Goal: Task Accomplishment & Management: Complete application form

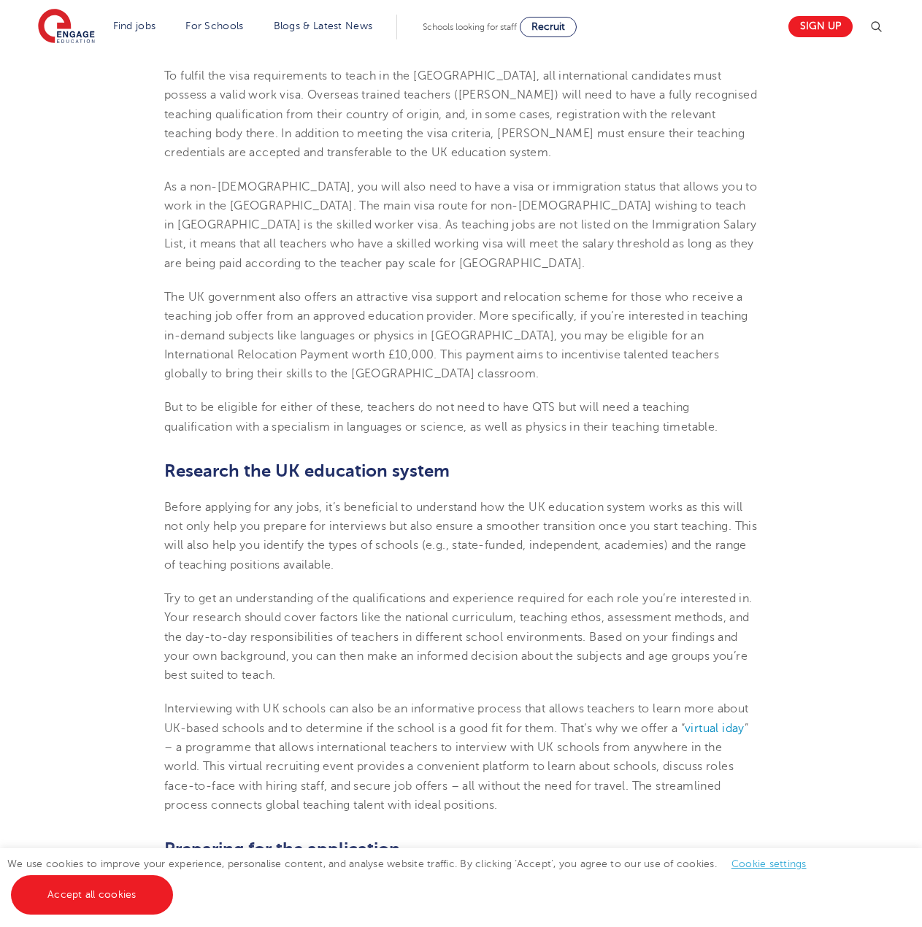
scroll to position [606, 0]
click at [88, 886] on link "Accept all cookies" at bounding box center [92, 894] width 162 height 39
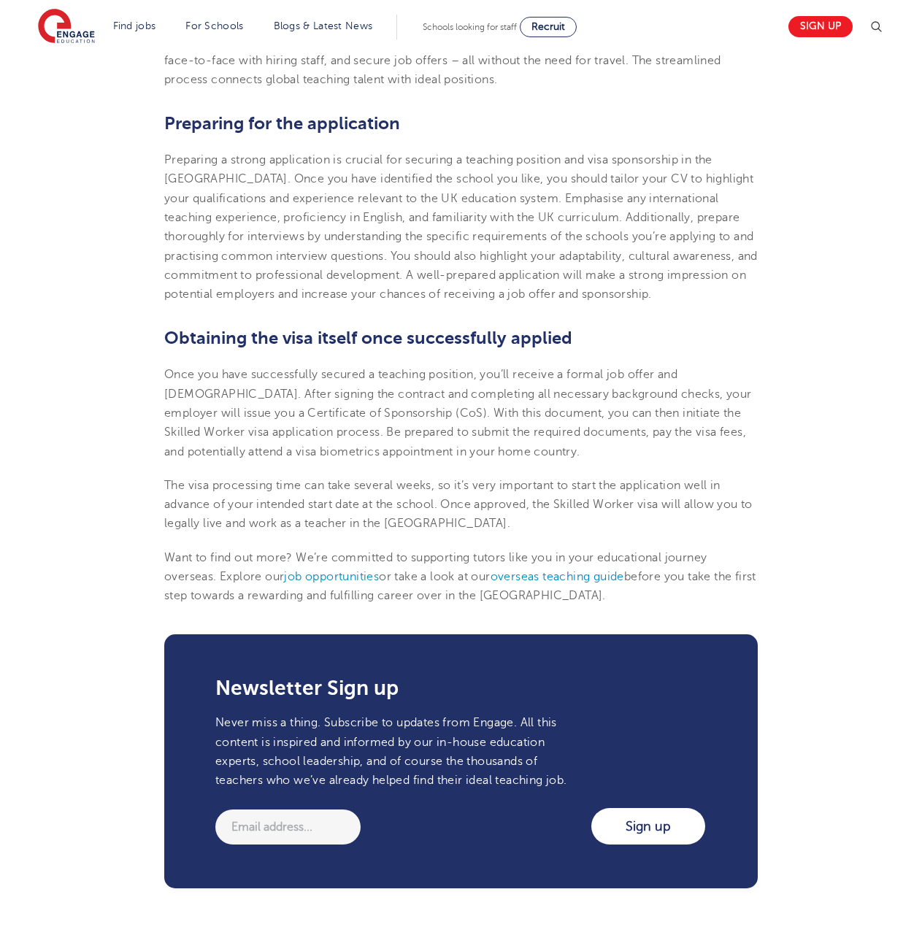
scroll to position [1358, 0]
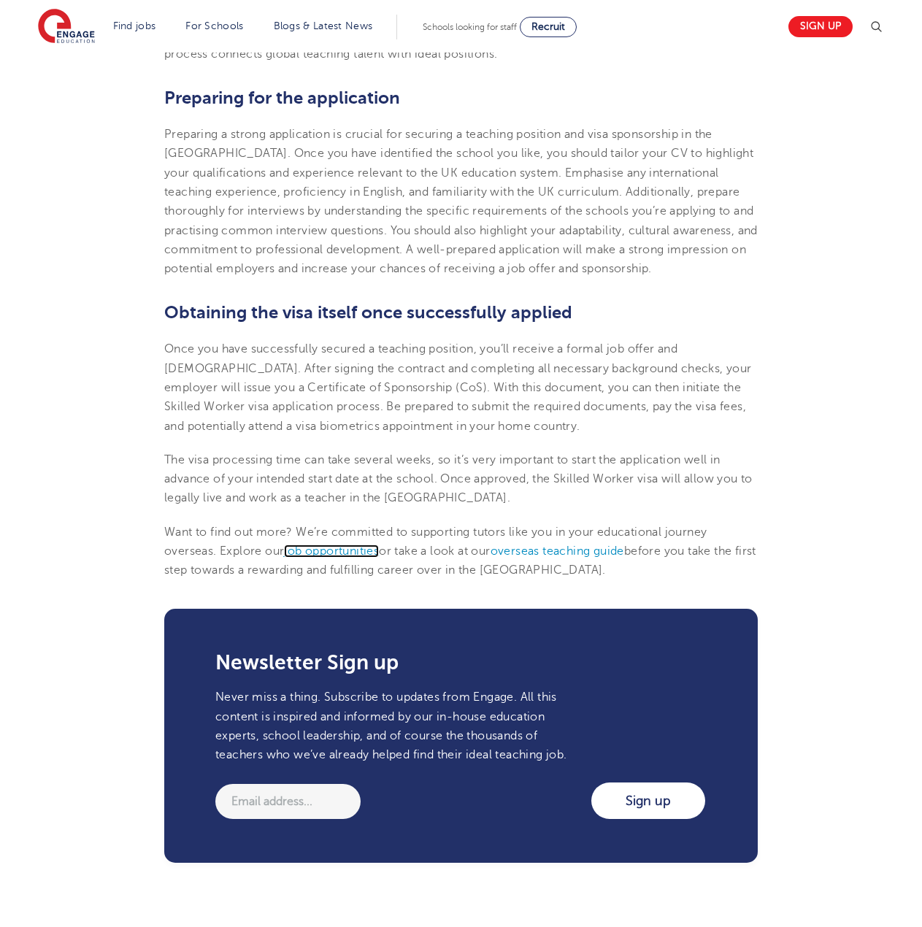
click at [353, 548] on span "job opportunities" at bounding box center [331, 550] width 95 height 13
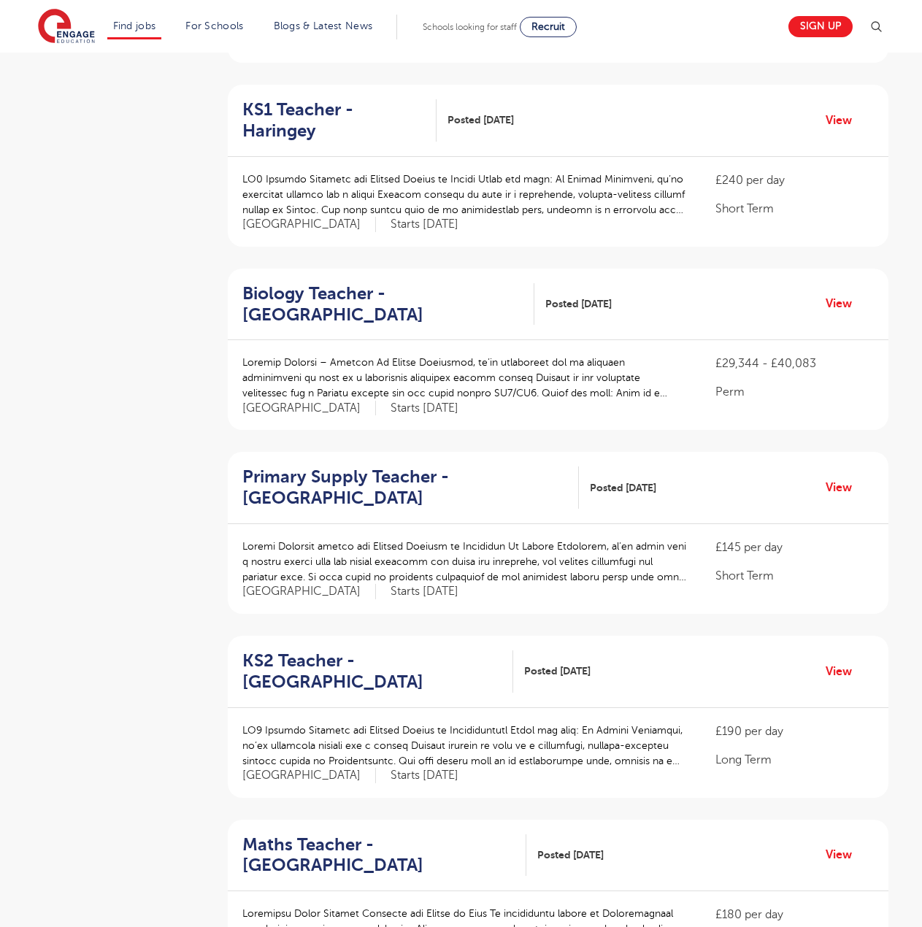
scroll to position [511, 0]
click at [847, 293] on link "View" at bounding box center [843, 302] width 37 height 19
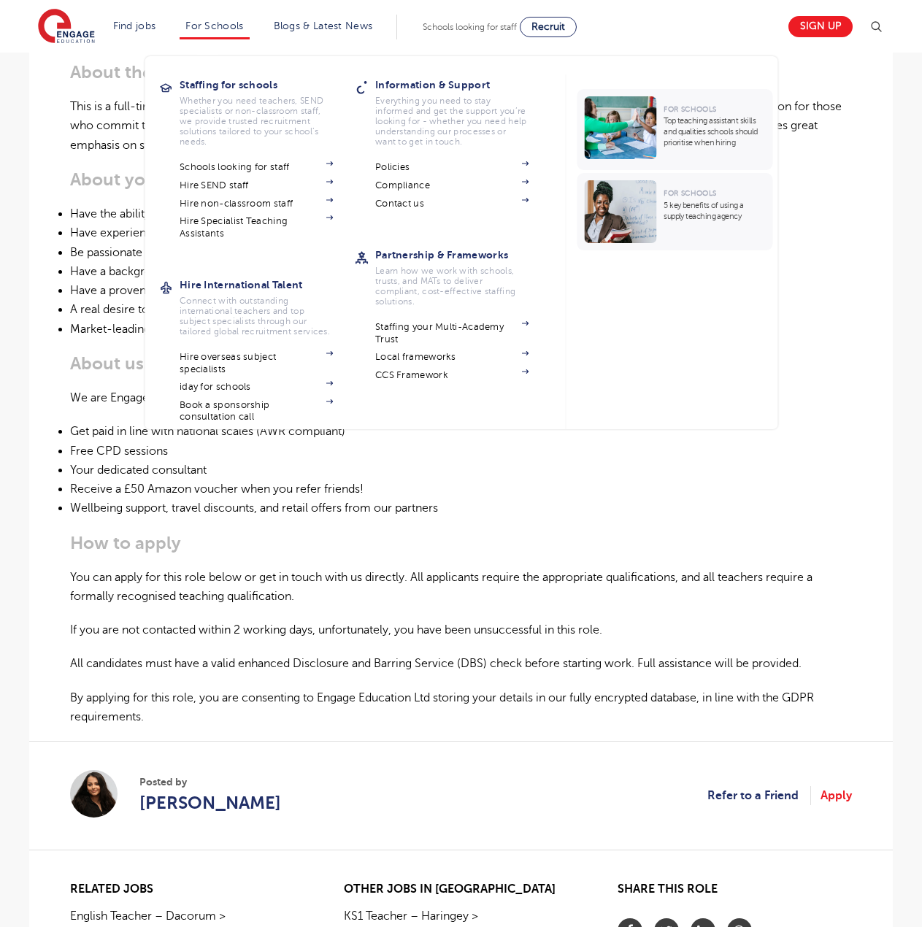
scroll to position [499, 0]
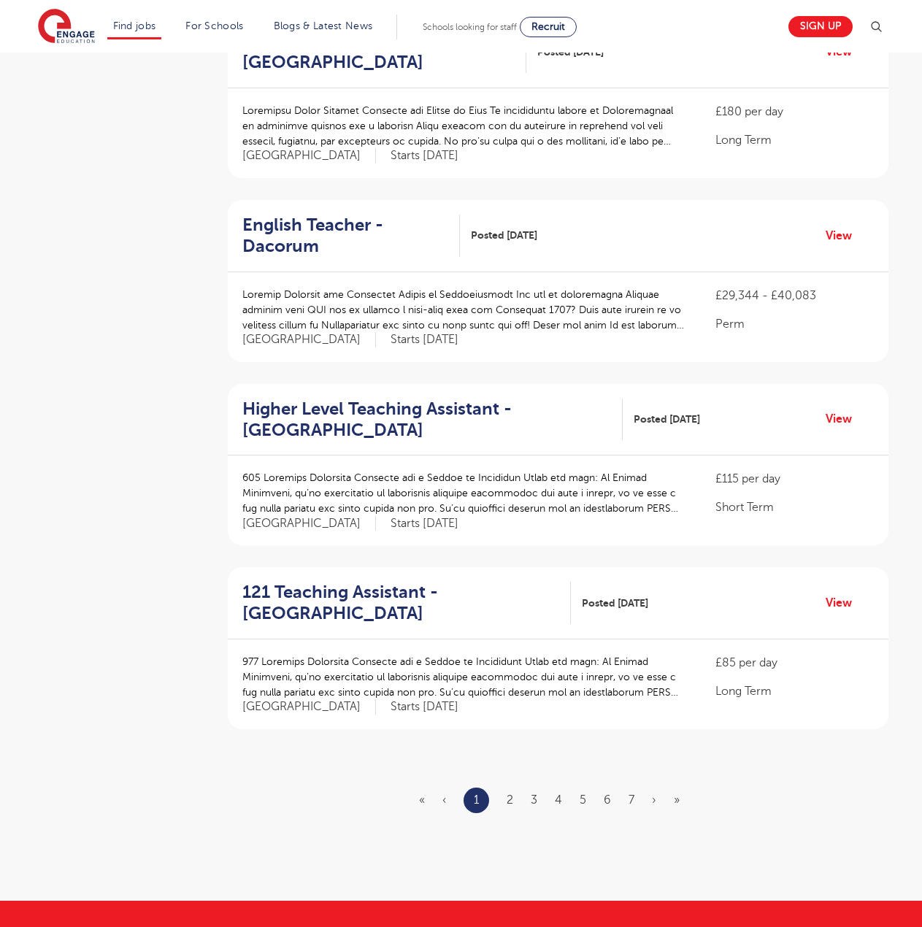
scroll to position [1313, 0]
click at [511, 792] on link "2" at bounding box center [509, 798] width 7 height 13
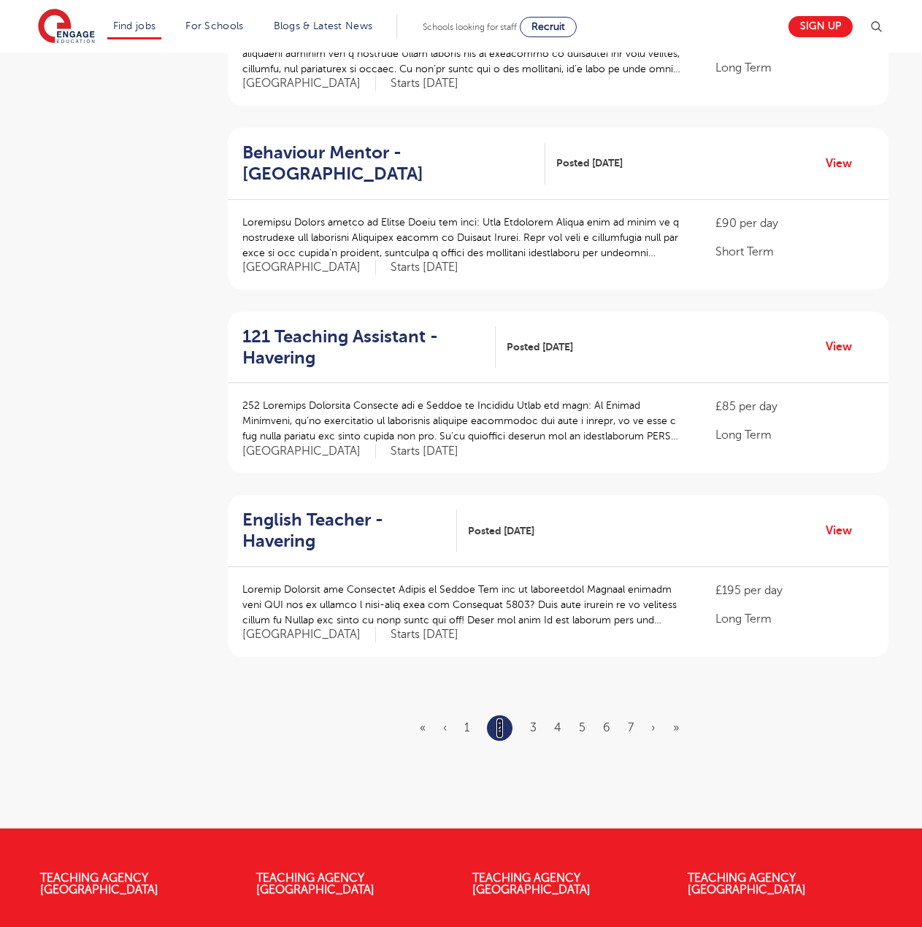
scroll to position [1358, 0]
click at [531, 720] on link "3" at bounding box center [533, 726] width 7 height 13
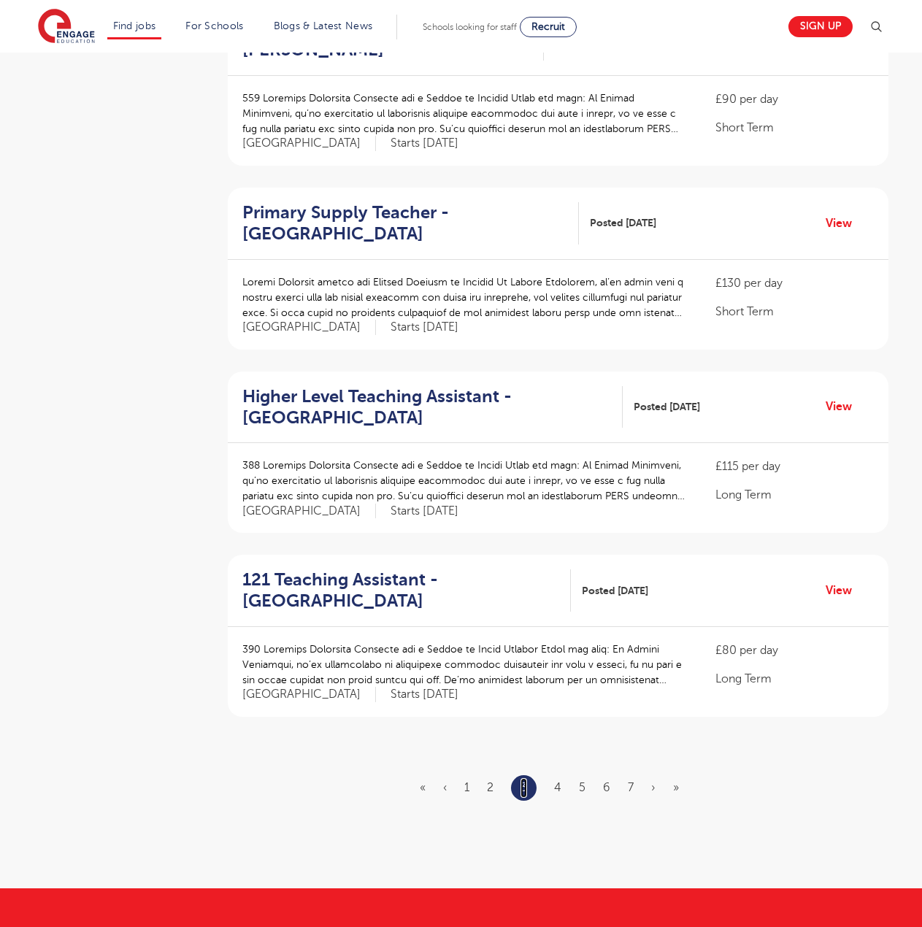
scroll to position [1298, 0]
click at [552, 774] on ul "« ‹ 1 2 3 4 5 6 7 › »" at bounding box center [558, 787] width 277 height 26
click at [557, 780] on link "4" at bounding box center [557, 786] width 7 height 13
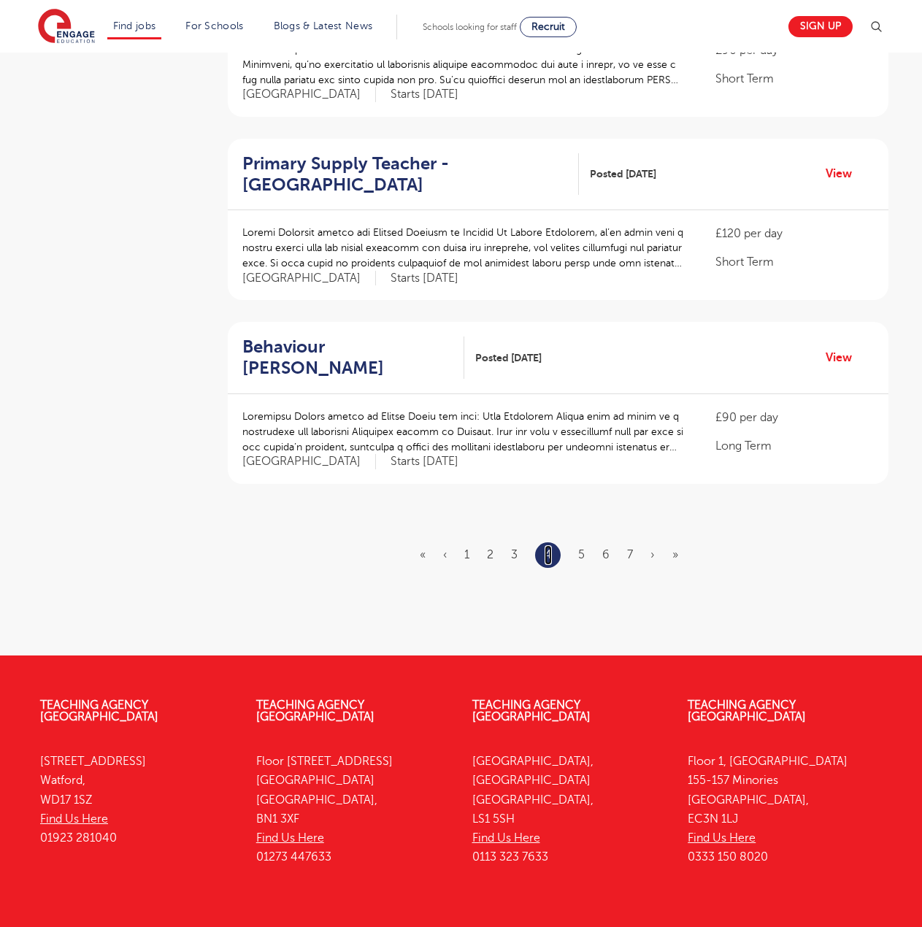
scroll to position [1531, 0]
click at [582, 547] on link "5" at bounding box center [581, 553] width 7 height 13
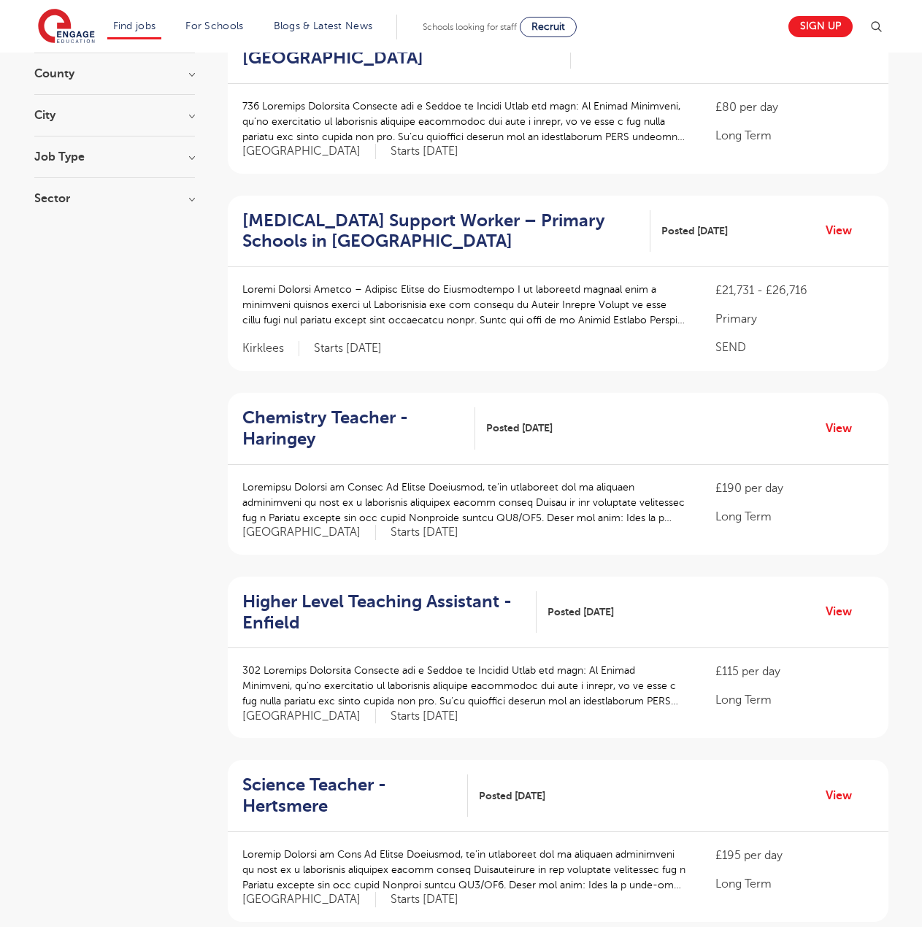
scroll to position [190, 0]
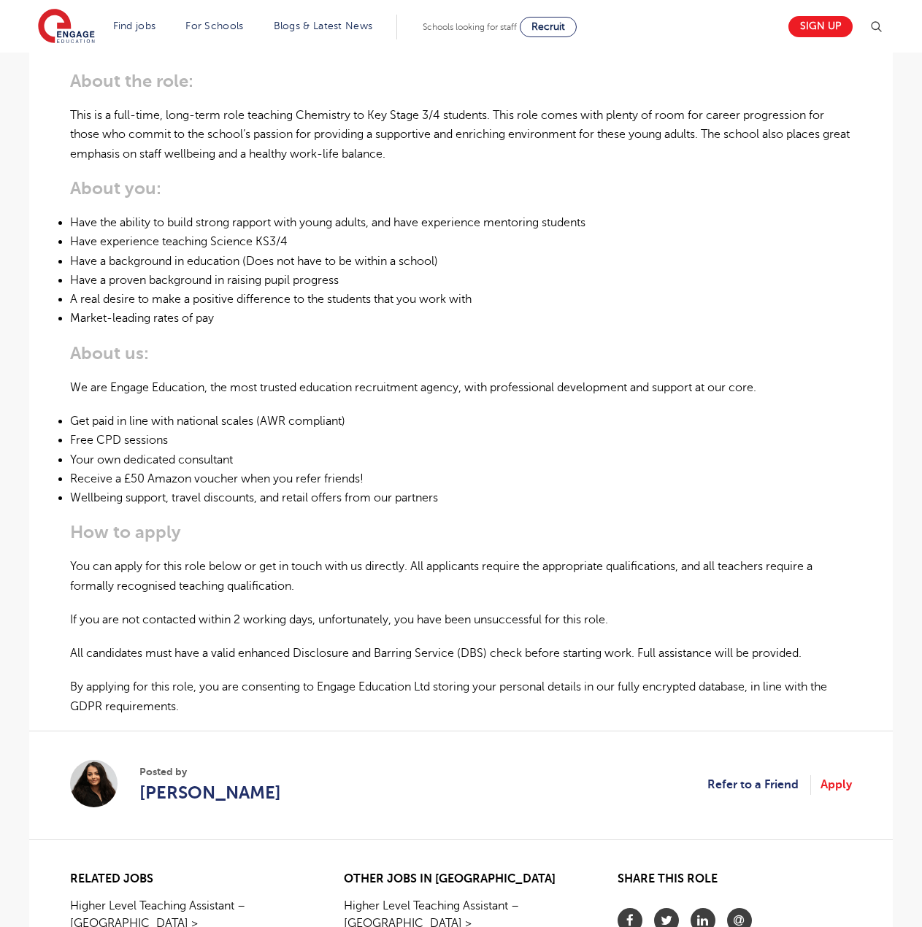
scroll to position [487, 0]
click at [839, 783] on link "Apply" at bounding box center [835, 783] width 31 height 19
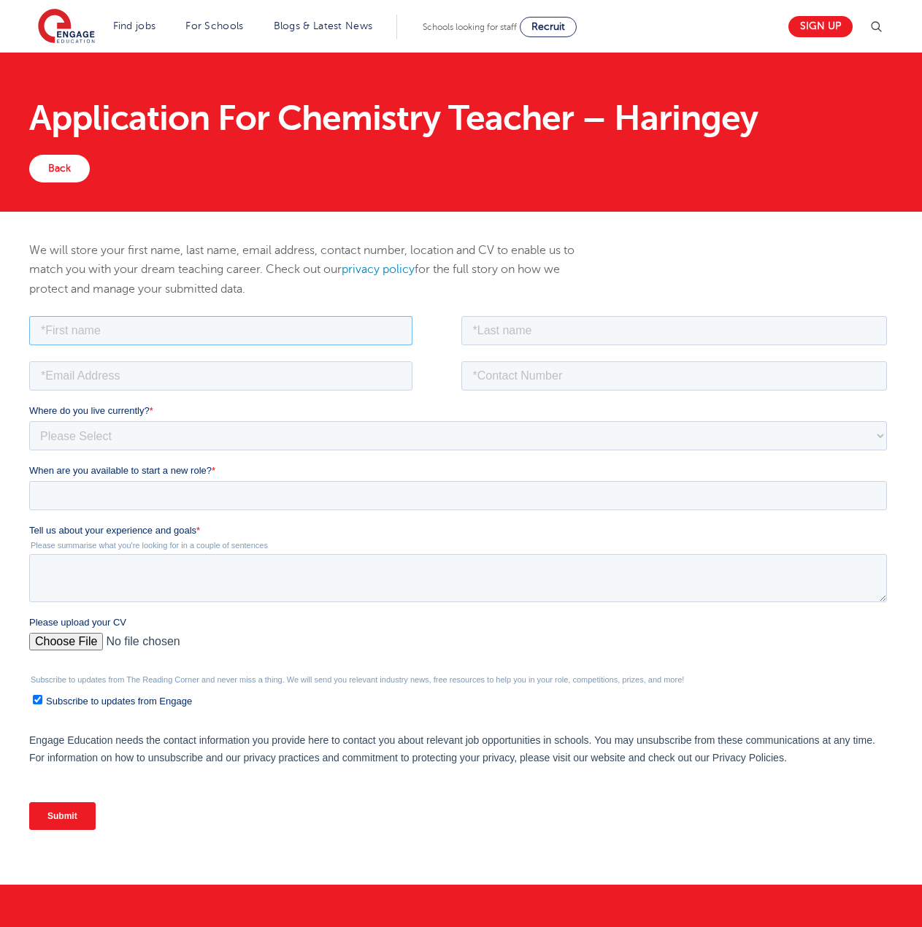
click at [52, 330] on input "text" at bounding box center [220, 329] width 383 height 29
type input "Darren"
type input "McMartin"
click at [144, 374] on input "email" at bounding box center [220, 374] width 383 height 29
type input "djemcmartin@outlook.com"
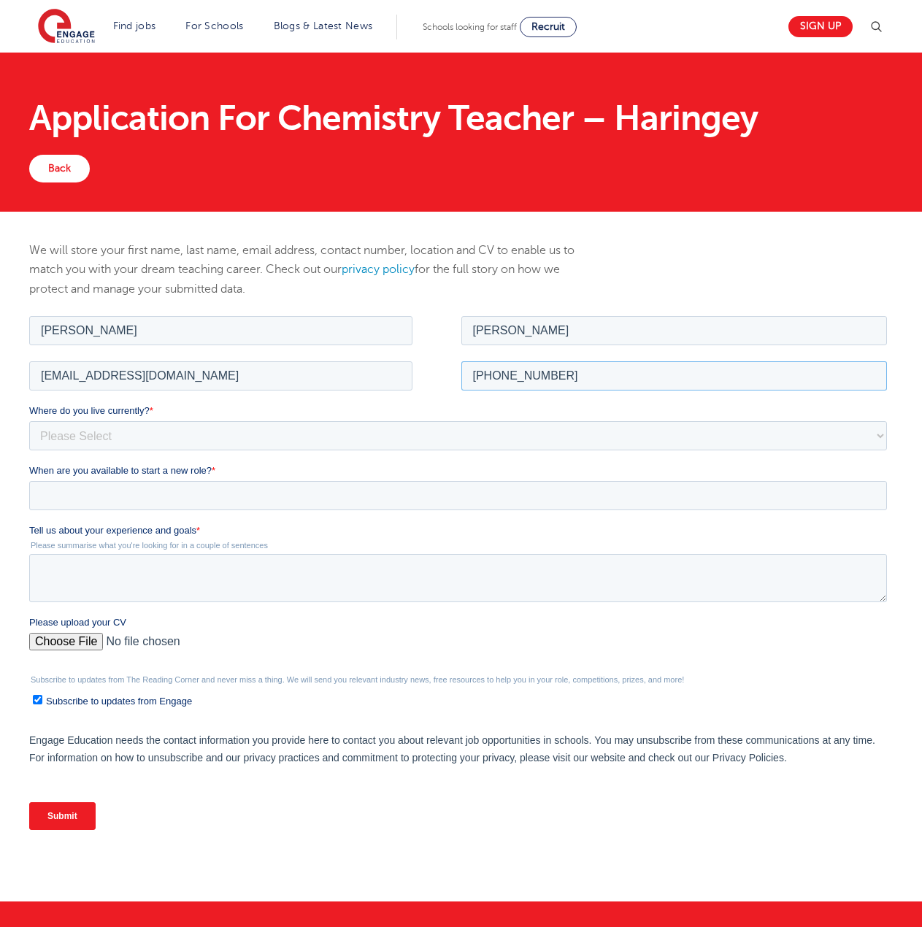
type input "+61408656077"
click at [81, 435] on select "Please Select UK Canada Ireland Australia New Zealand Europe USA South Africa J…" at bounding box center [457, 434] width 857 height 29
select select "Australia"
click at [29, 420] on select "Please Select UK Canada Ireland Australia New Zealand Europe USA South Africa J…" at bounding box center [457, 434] width 857 height 29
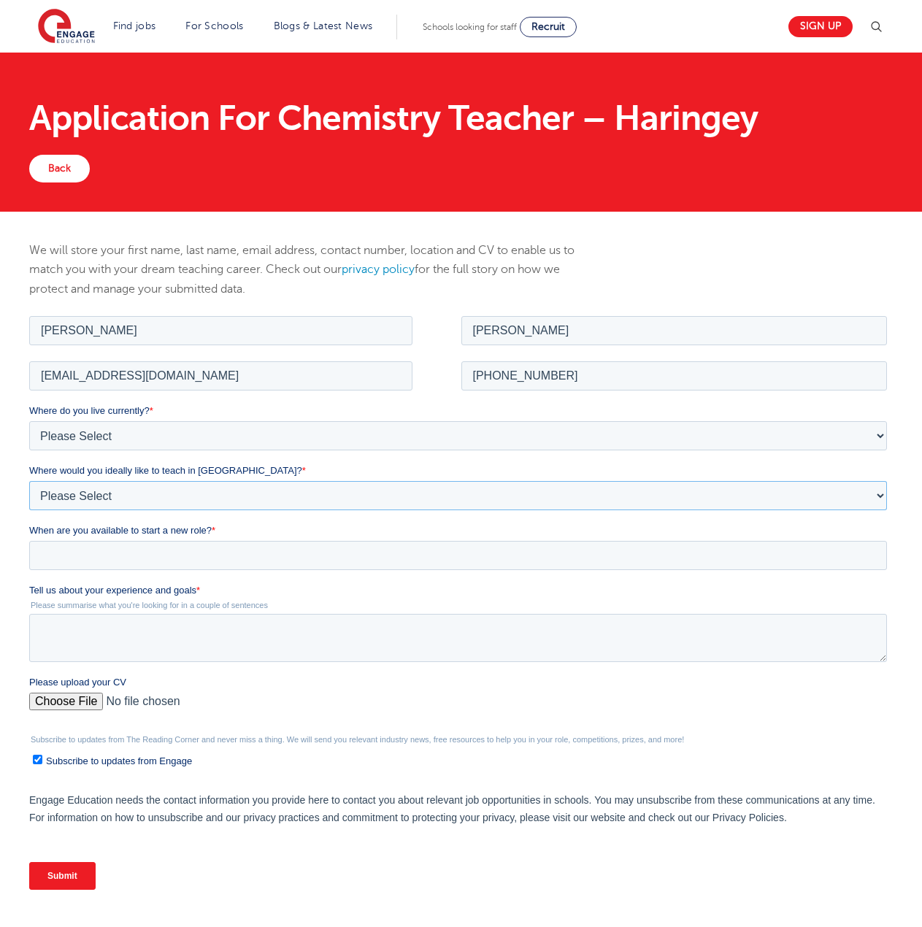
click at [112, 495] on select "Please Select I'm flexible! London Any city in England Greater London/Home Coun…" at bounding box center [457, 494] width 857 height 29
select select "Greater London/Home Counties"
click at [29, 480] on select "Please Select I'm flexible! London Any city in England Greater London/Home Coun…" at bounding box center [457, 494] width 857 height 29
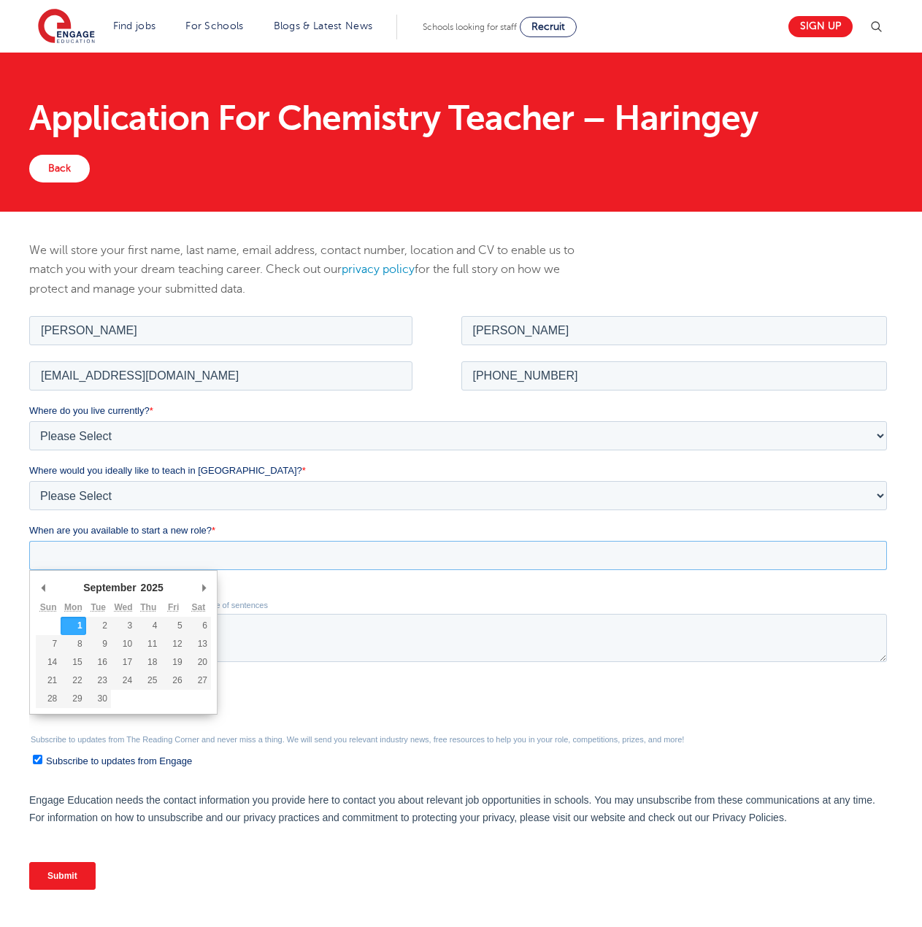
click at [108, 552] on input "When are you available to start a new role? *" at bounding box center [457, 554] width 857 height 29
type div "2025-10-01"
type input "2025/10/01"
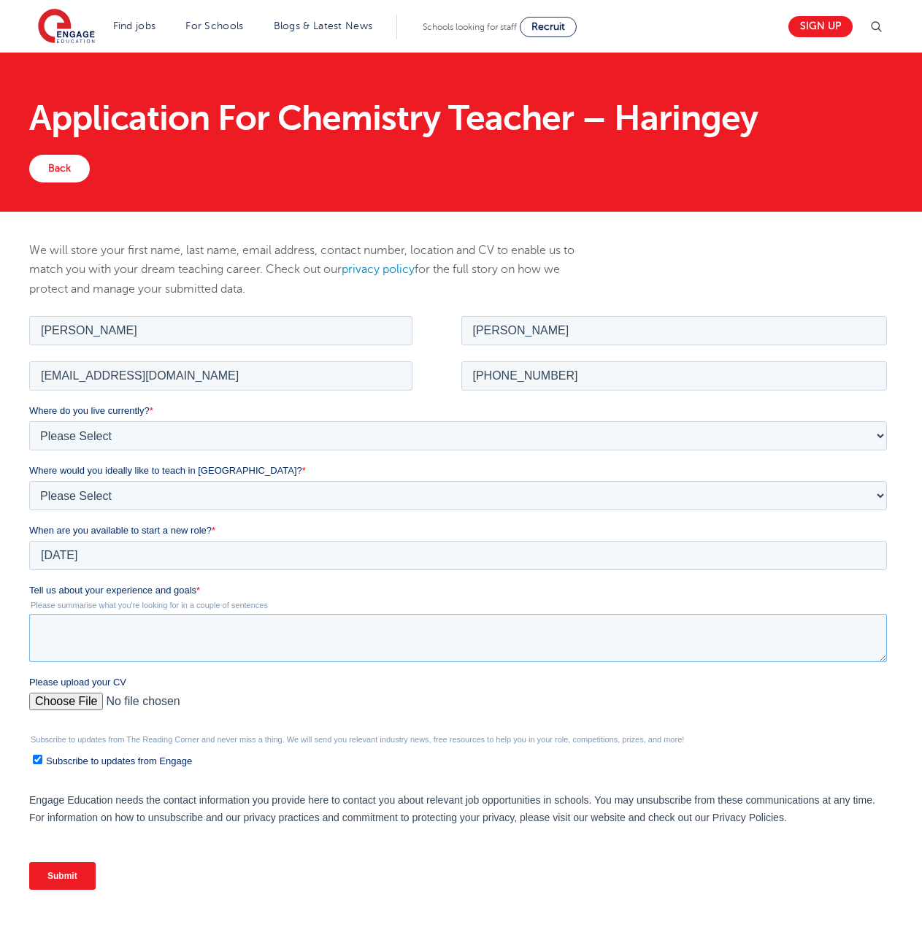
click at [56, 622] on textarea "Tell us about your experience and goals *" at bounding box center [457, 637] width 857 height 48
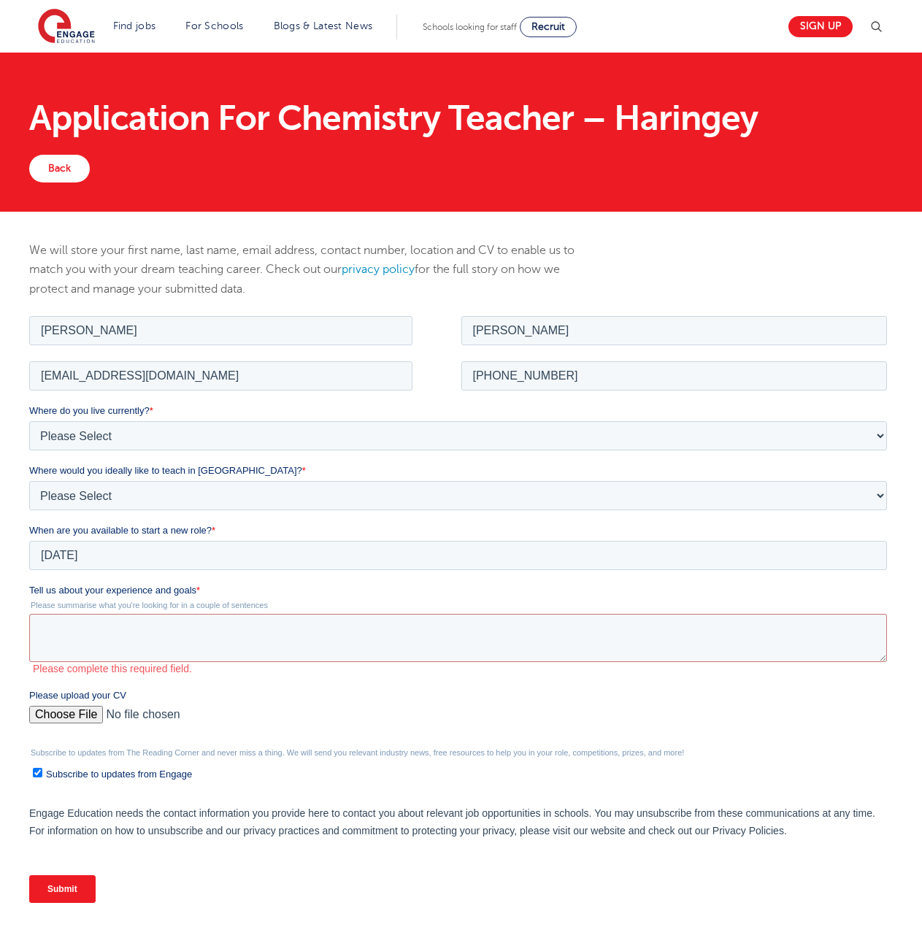
scroll to position [292, 0]
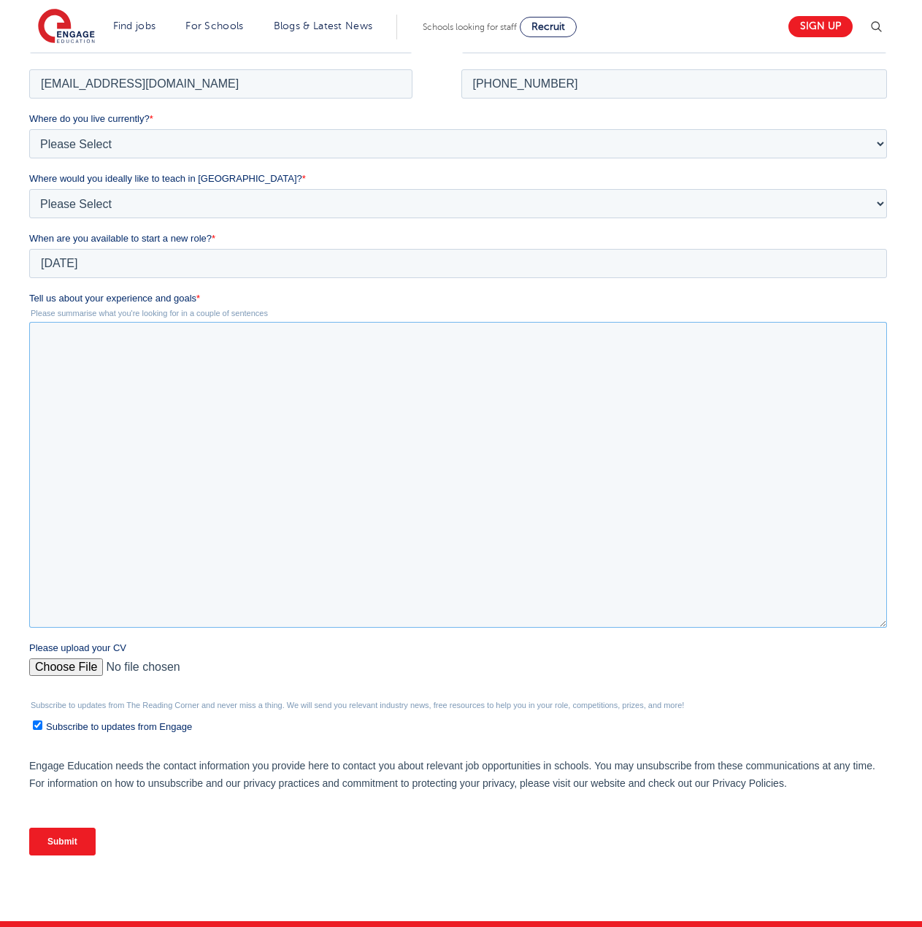
drag, startPoint x: 883, startPoint y: 366, endPoint x: 927, endPoint y: 634, distance: 272.1
click html "Job Position Job Sector Job ID Job Number Job Owner Darren McMartin djemcmartin…"
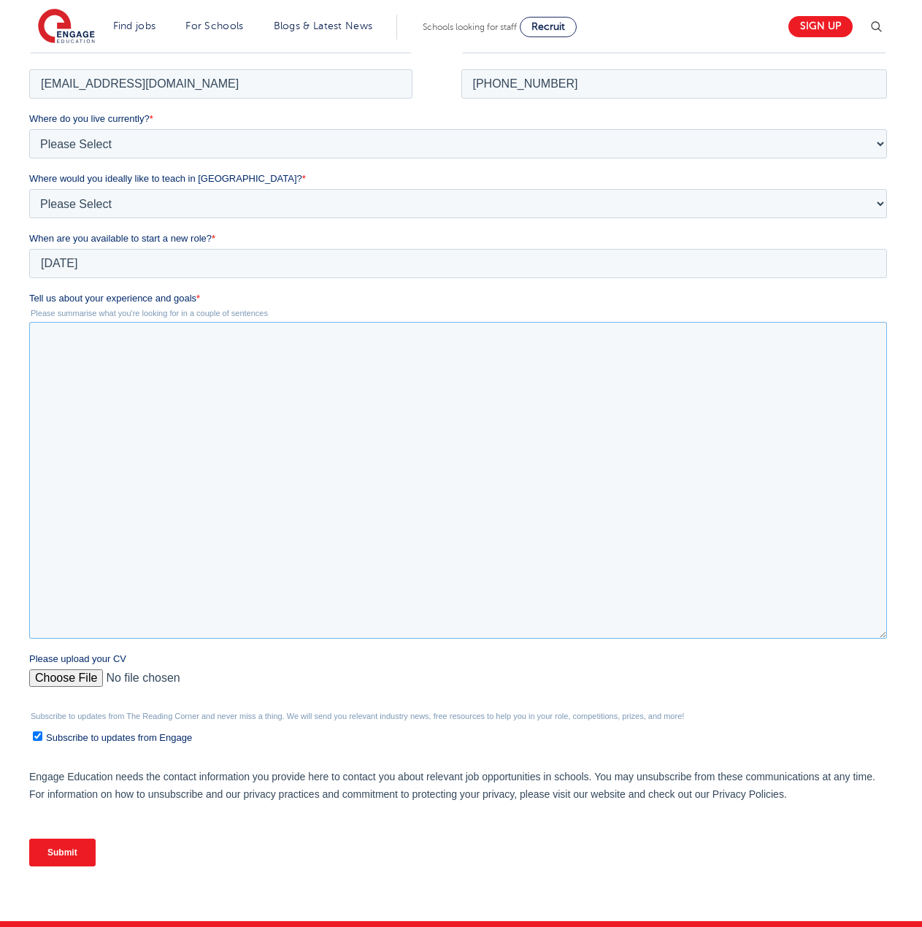
paste textarea "I would like to take a moment of your time to introduce myself to you. My name …"
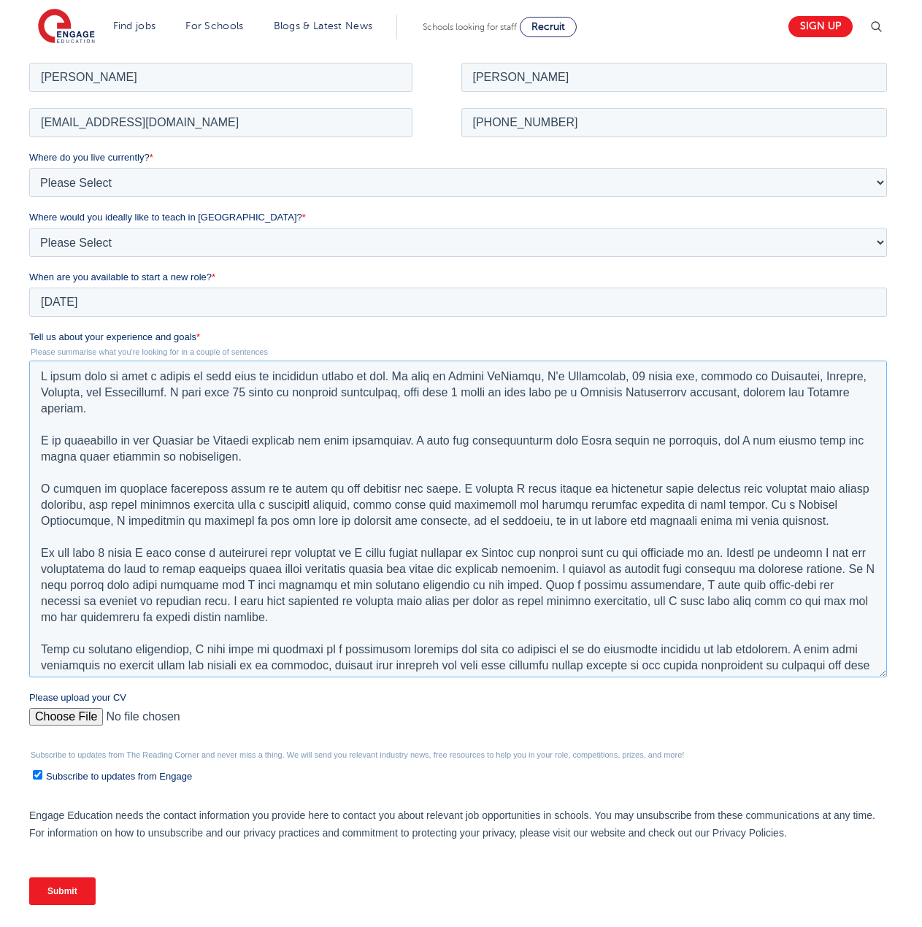
scroll to position [252, 0]
drag, startPoint x: 39, startPoint y: 374, endPoint x: 399, endPoint y: 372, distance: 360.5
click at [399, 372] on textarea "Tell us about your experience and goals *" at bounding box center [457, 518] width 857 height 317
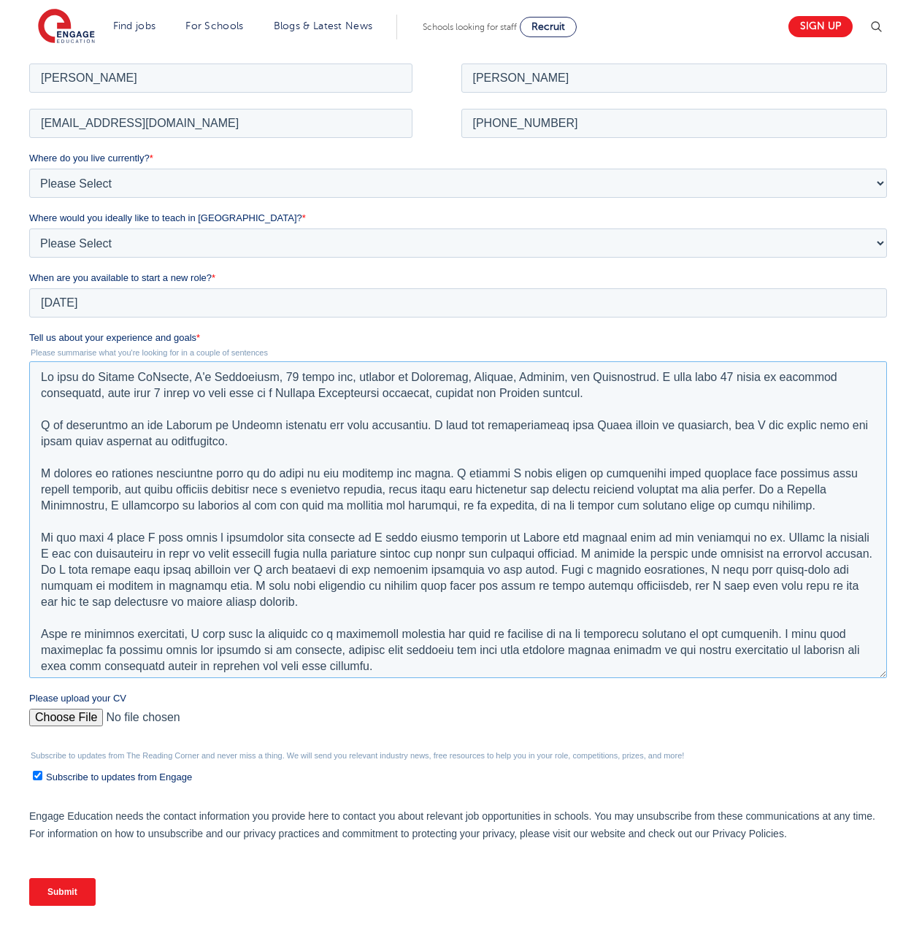
click at [575, 391] on textarea "Tell us about your experience and goals *" at bounding box center [457, 518] width 857 height 317
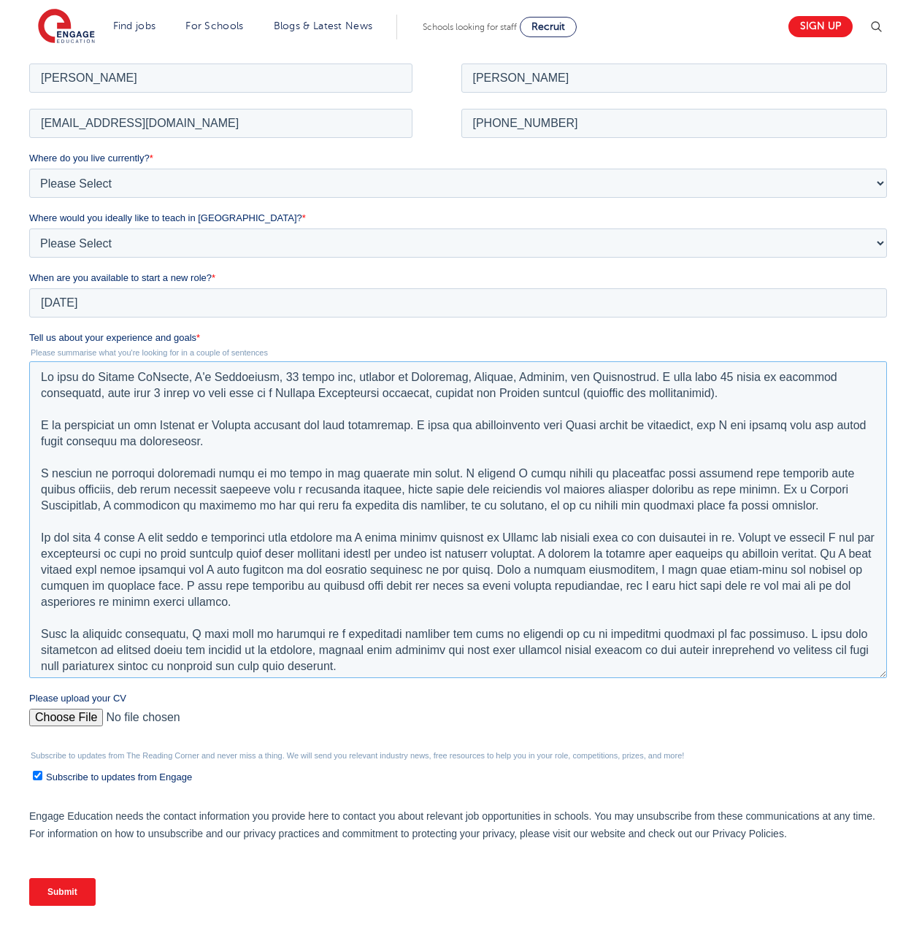
drag, startPoint x: 134, startPoint y: 422, endPoint x: 153, endPoint y: 422, distance: 18.2
click at [153, 422] on textarea "Tell us about your experience and goals *" at bounding box center [457, 518] width 857 height 317
click at [177, 424] on textarea "Tell us about your experience and goals *" at bounding box center [457, 518] width 857 height 317
drag, startPoint x: 155, startPoint y: 423, endPoint x: 250, endPoint y: 417, distance: 95.0
click at [250, 417] on textarea "Tell us about your experience and goals *" at bounding box center [457, 518] width 857 height 317
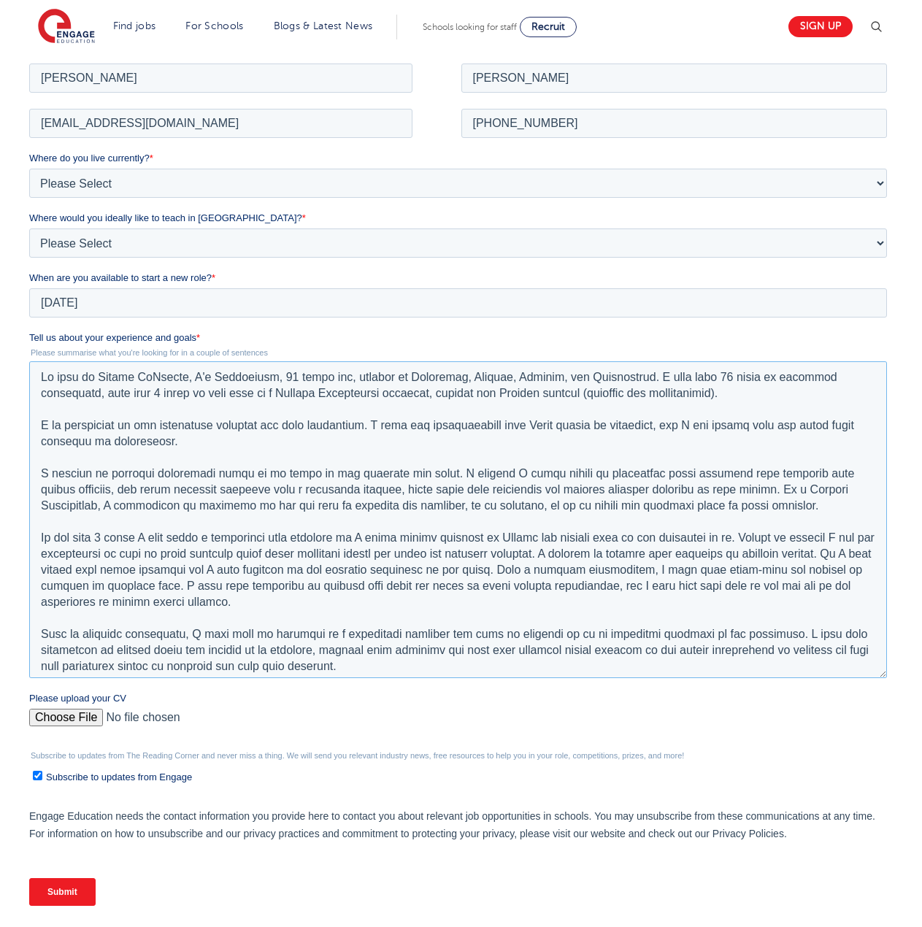
click at [373, 423] on textarea "Tell us about your experience and goals *" at bounding box center [457, 518] width 857 height 317
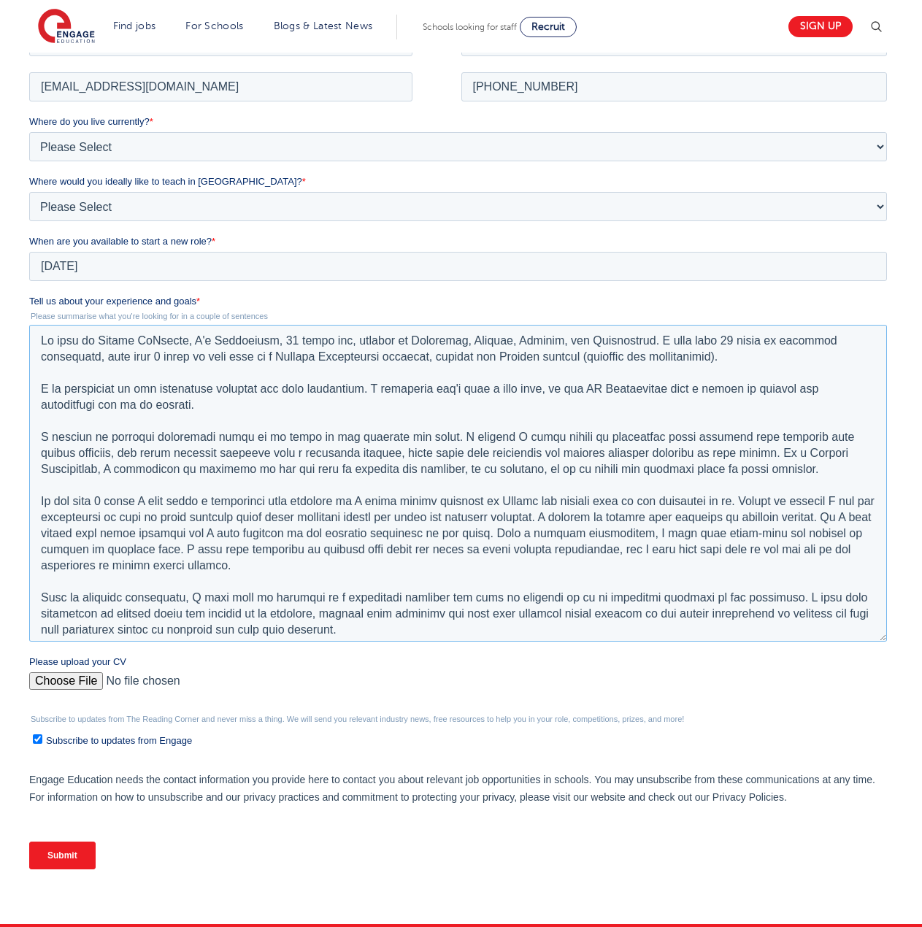
scroll to position [290, 0]
click at [736, 351] on textarea "Tell us about your experience and goals *" at bounding box center [457, 481] width 857 height 317
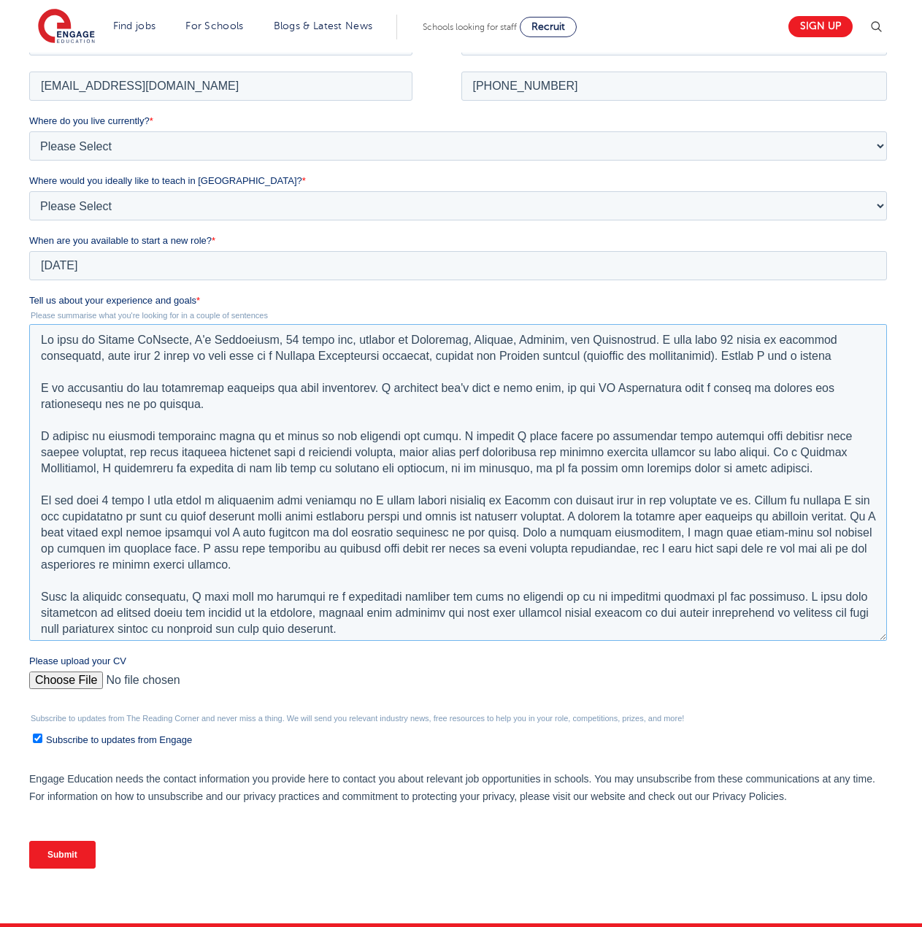
click at [811, 356] on textarea "Tell us about your experience and goals *" at bounding box center [457, 481] width 857 height 317
click at [840, 359] on textarea "Tell us about your experience and goals *" at bounding box center [457, 481] width 857 height 317
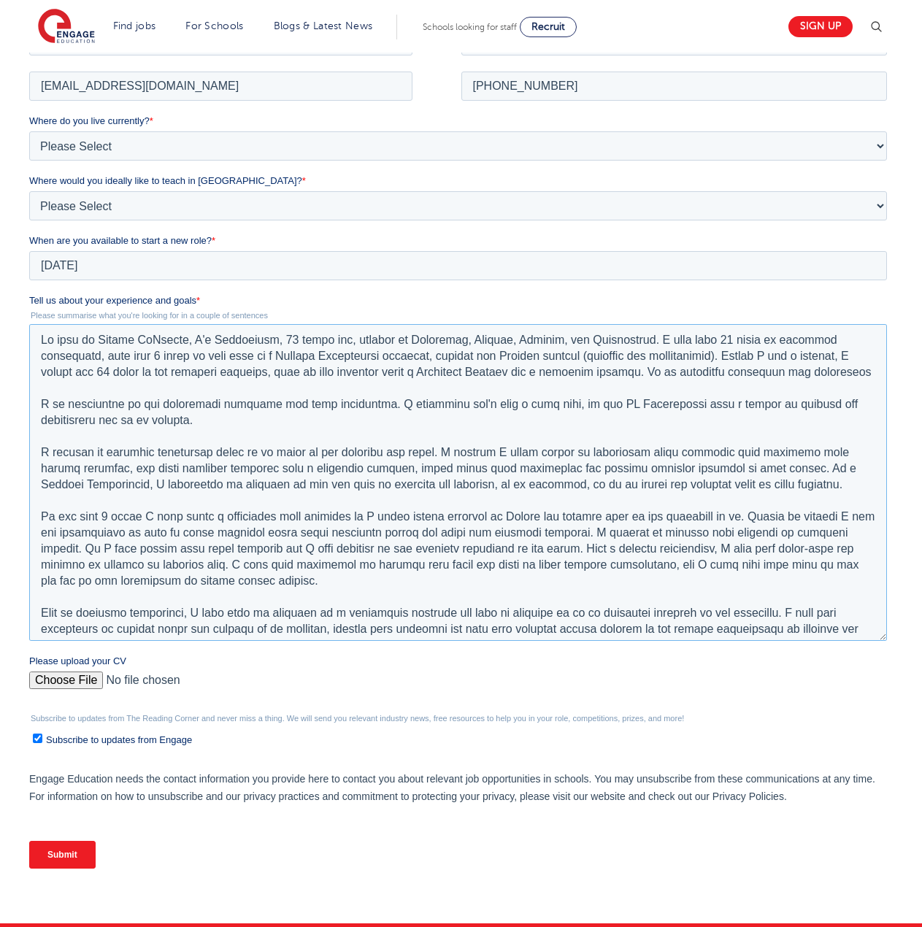
click at [673, 369] on textarea "Tell us about your experience and goals *" at bounding box center [457, 481] width 857 height 317
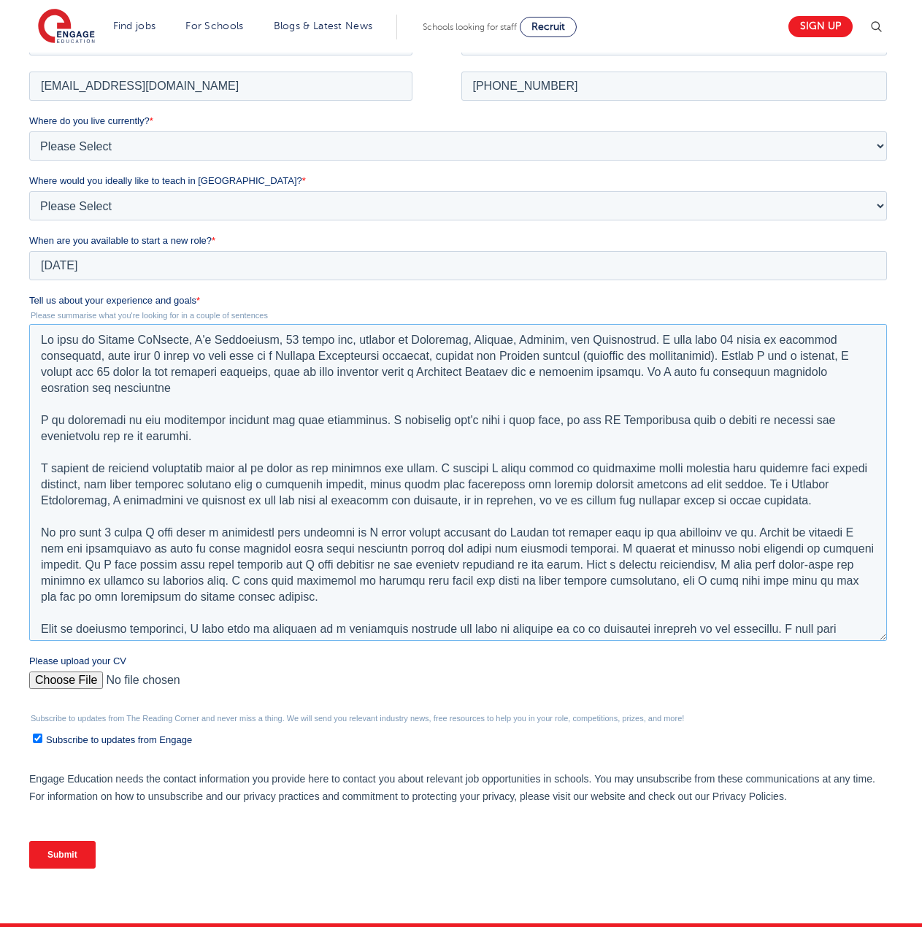
click at [180, 387] on textarea "Tell us about your experience and goals *" at bounding box center [457, 481] width 857 height 317
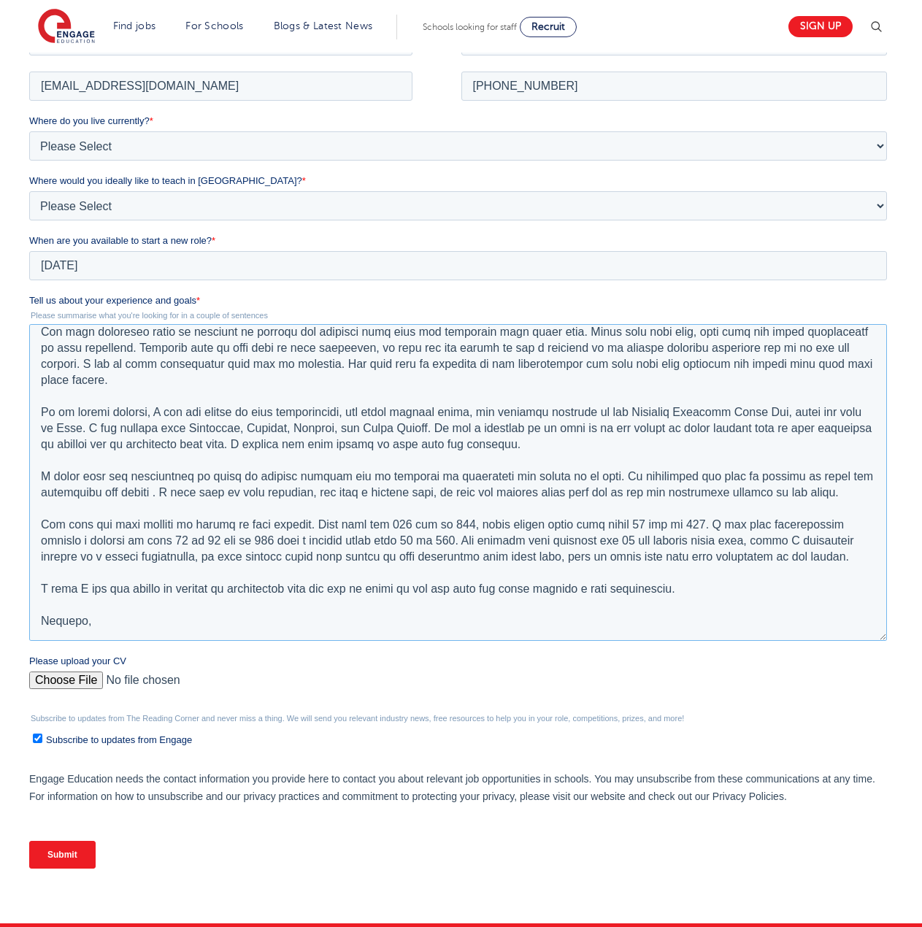
scroll to position [390, 0]
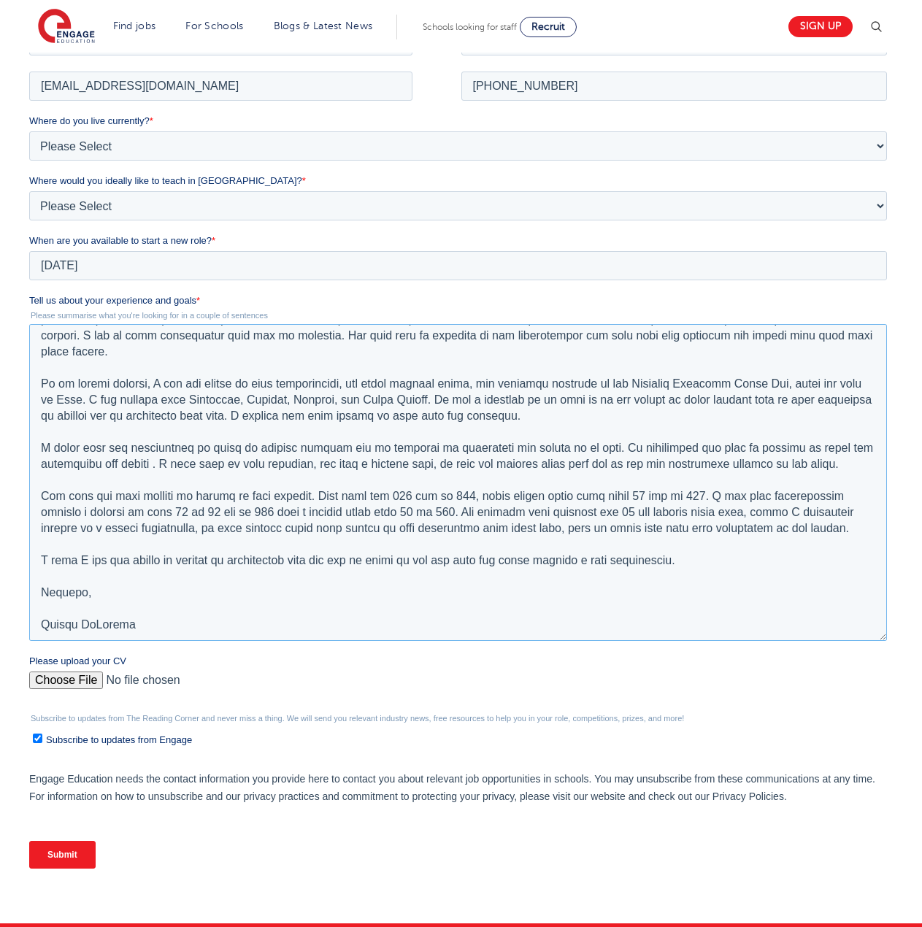
type textarea "My name is Darren McMartin, I'm Australian, 59 years old, teacher of Chemistry,…"
click at [82, 680] on input "Please upload your CV" at bounding box center [457, 685] width 857 height 29
type input "C:\fakepath\Darren McMartin - Resume - 2025-09-01.pdf"
click at [66, 851] on input "Submit" at bounding box center [62, 854] width 66 height 28
